Goal: Find specific page/section: Find specific page/section

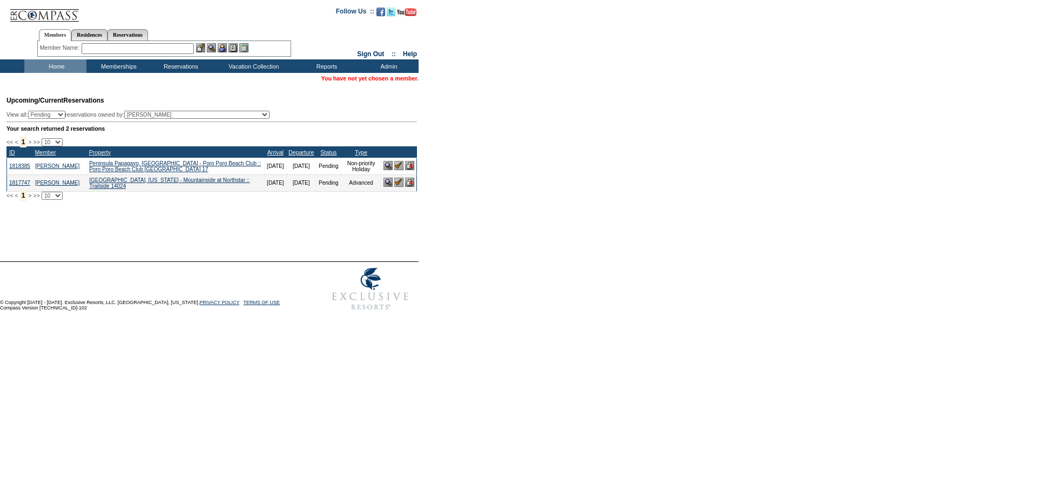
click at [94, 46] on input "text" at bounding box center [138, 48] width 112 height 11
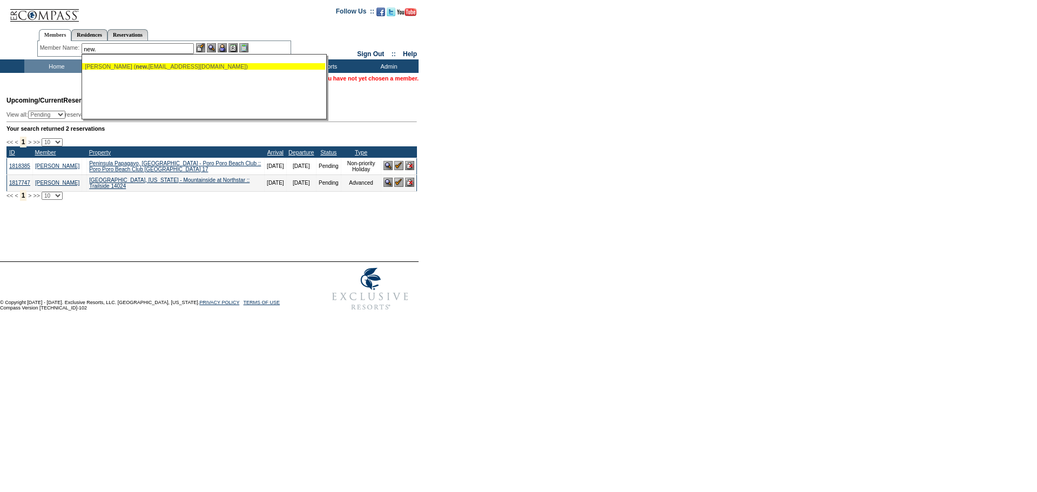
click at [141, 68] on span "new." at bounding box center [142, 66] width 12 height 6
type input "[PERSON_NAME] ([EMAIL_ADDRESS][DOMAIN_NAME])"
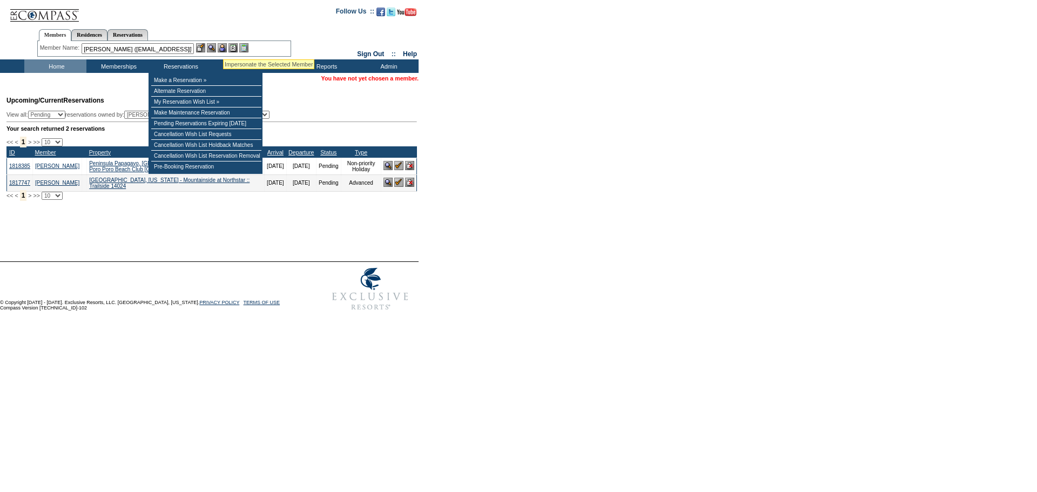
click at [223, 46] on img at bounding box center [222, 47] width 9 height 9
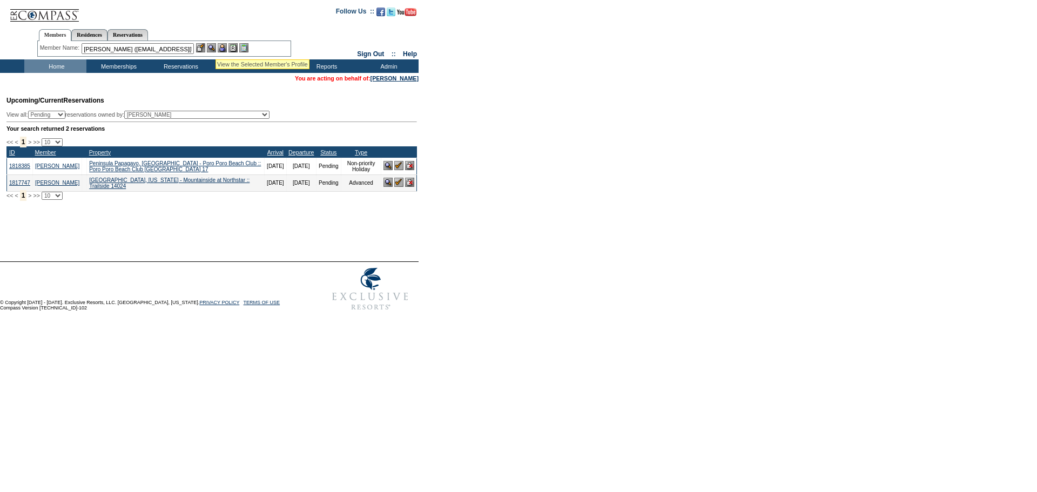
click at [215, 46] on img at bounding box center [211, 47] width 9 height 9
